Goal: Book appointment/travel/reservation

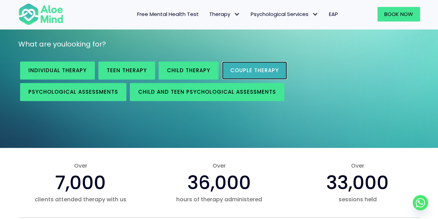
click at [261, 72] on span "Couple therapy" at bounding box center [255, 70] width 49 height 7
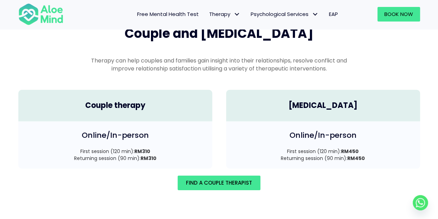
scroll to position [992, 0]
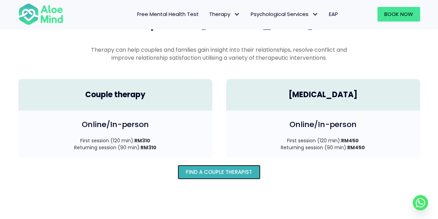
click at [199, 168] on span "Find A Couple Therapist" at bounding box center [219, 171] width 66 height 7
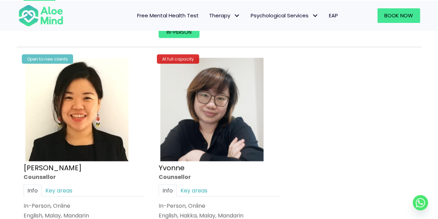
scroll to position [659, 0]
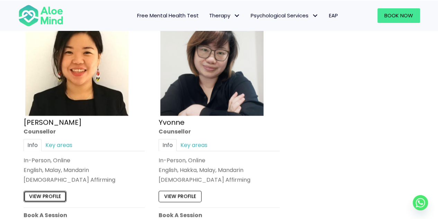
click at [41, 193] on link "View profile" at bounding box center [45, 196] width 43 height 11
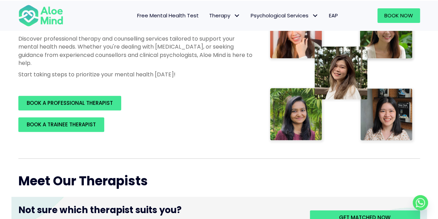
scroll to position [69, 0]
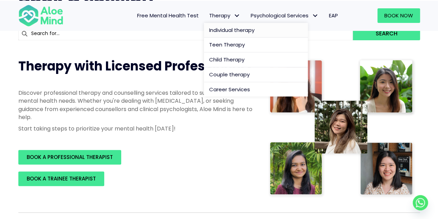
click at [229, 29] on span "Individual therapy" at bounding box center [231, 29] width 45 height 7
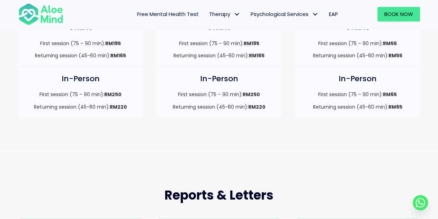
scroll to position [208, 0]
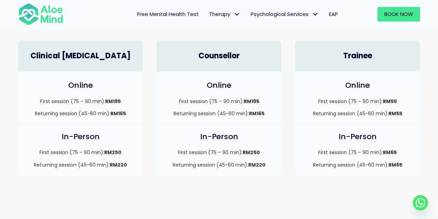
click at [234, 76] on div "Online First session (75 – 90 min): RM195 Returning session (45-60 min): RM165" at bounding box center [219, 97] width 125 height 53
click at [238, 51] on h4 "Counsellor" at bounding box center [219, 56] width 111 height 11
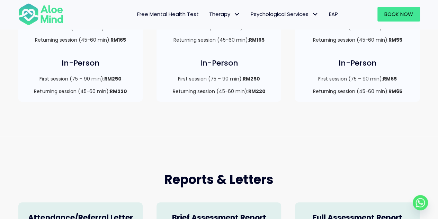
scroll to position [312, 0]
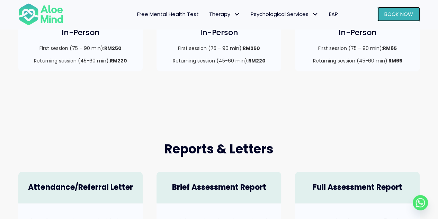
click at [397, 8] on link "Book Now" at bounding box center [399, 14] width 43 height 15
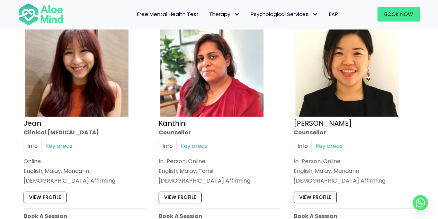
scroll to position [1491, 0]
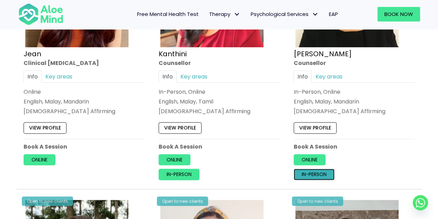
click at [318, 169] on link "In-person" at bounding box center [314, 174] width 41 height 11
